Goal: Find specific page/section: Find specific page/section

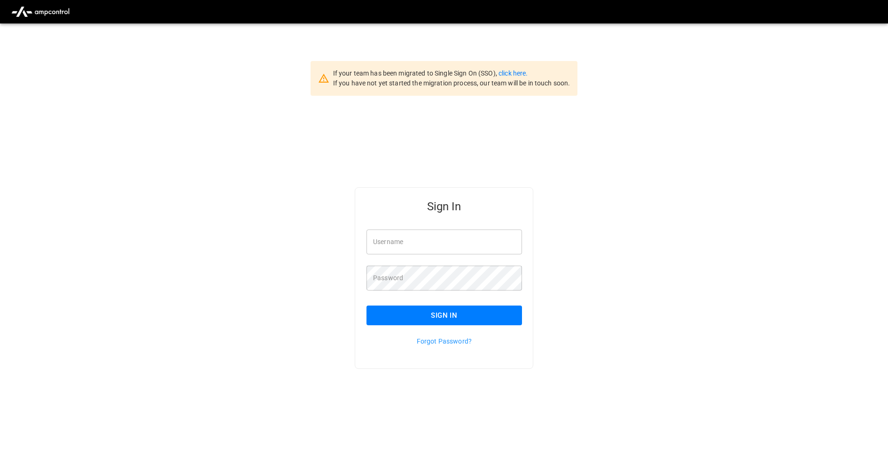
type input "**********"
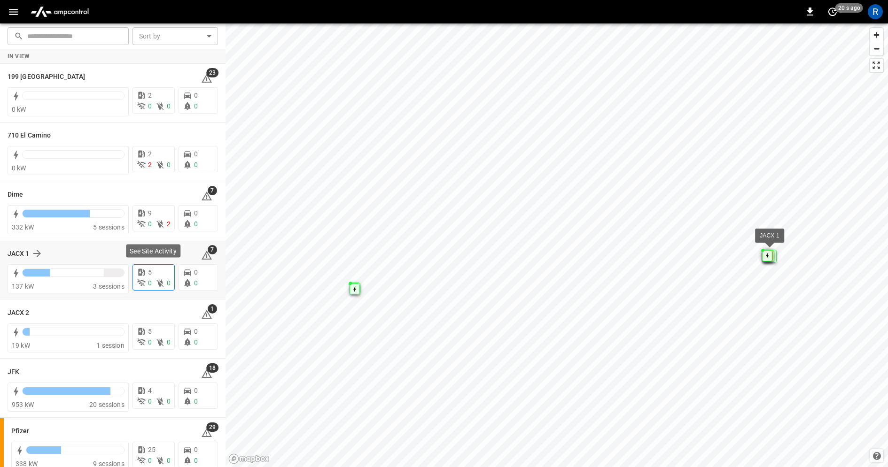
click at [151, 278] on div "5 0 0" at bounding box center [153, 277] width 42 height 26
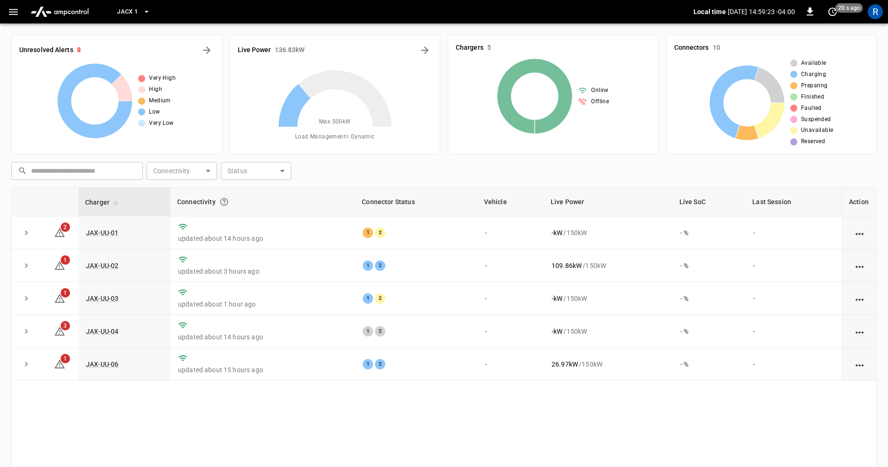
click at [146, 15] on icon "button" at bounding box center [146, 11] width 9 height 9
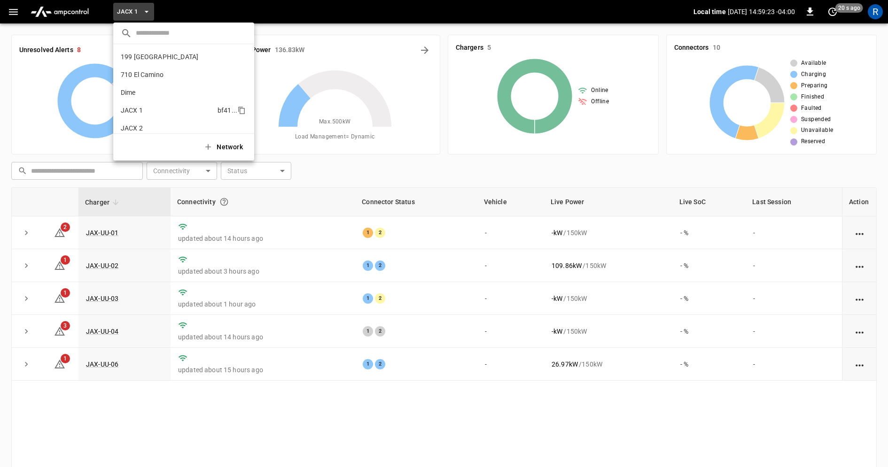
scroll to position [51, 0]
click at [241, 57] on icon "copy" at bounding box center [241, 60] width 5 height 6
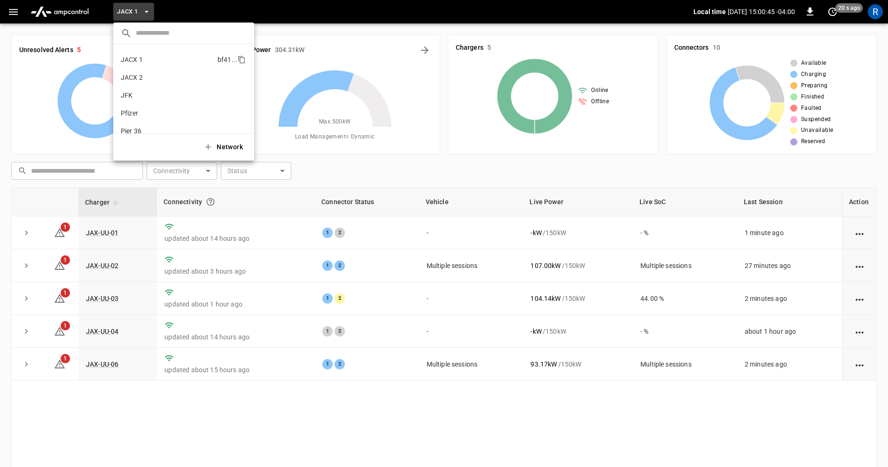
click at [862, 82] on div at bounding box center [444, 233] width 888 height 467
